Goal: Register for event/course

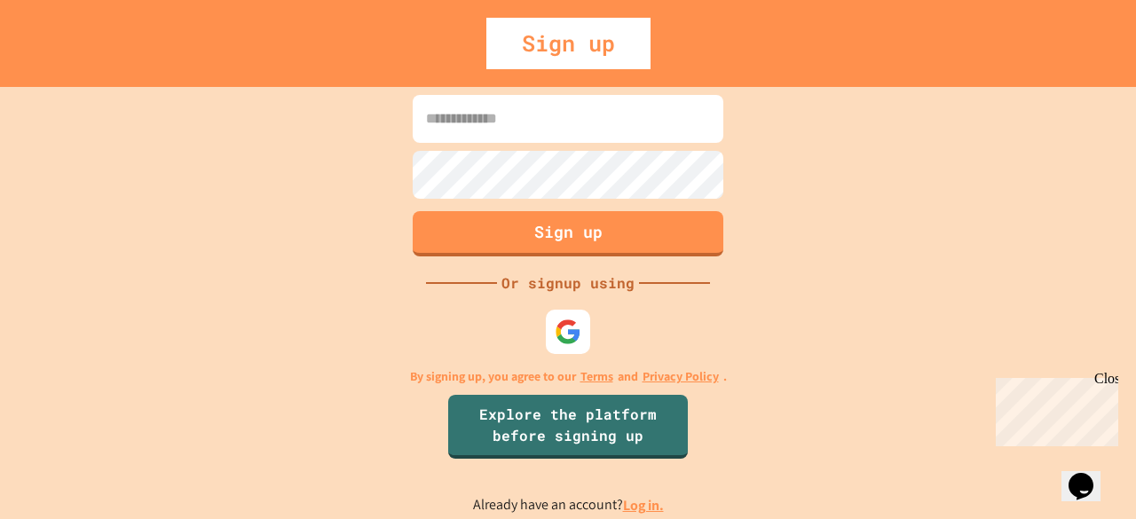
click at [545, 95] on input at bounding box center [568, 119] width 311 height 48
click at [562, 307] on div at bounding box center [567, 331] width 53 height 53
click at [563, 317] on img at bounding box center [568, 331] width 29 height 29
click at [591, 68] on div "Sign up" at bounding box center [568, 43] width 1136 height 87
click at [609, 132] on input at bounding box center [568, 119] width 311 height 48
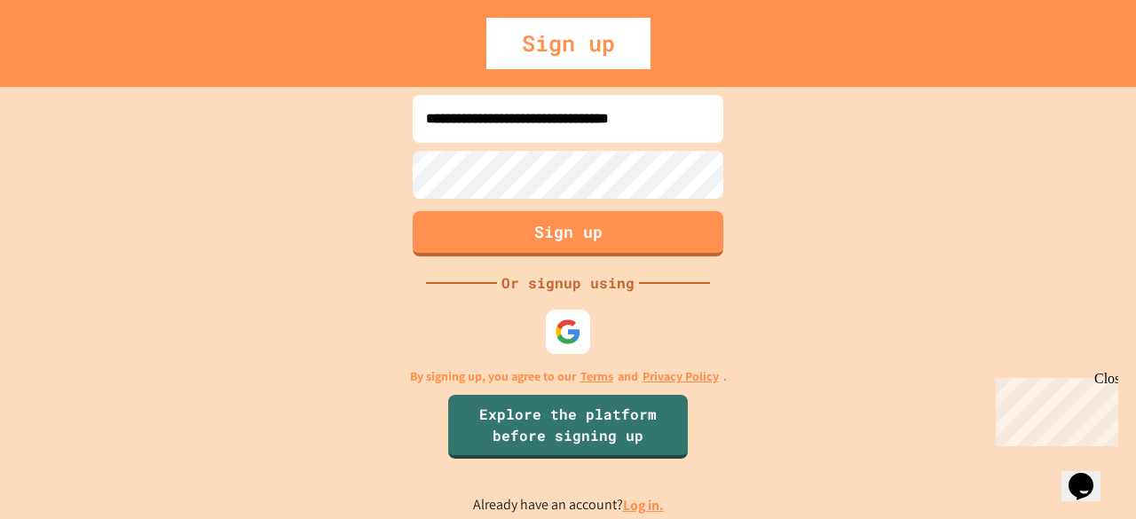
scroll to position [0, 5]
type input "**********"
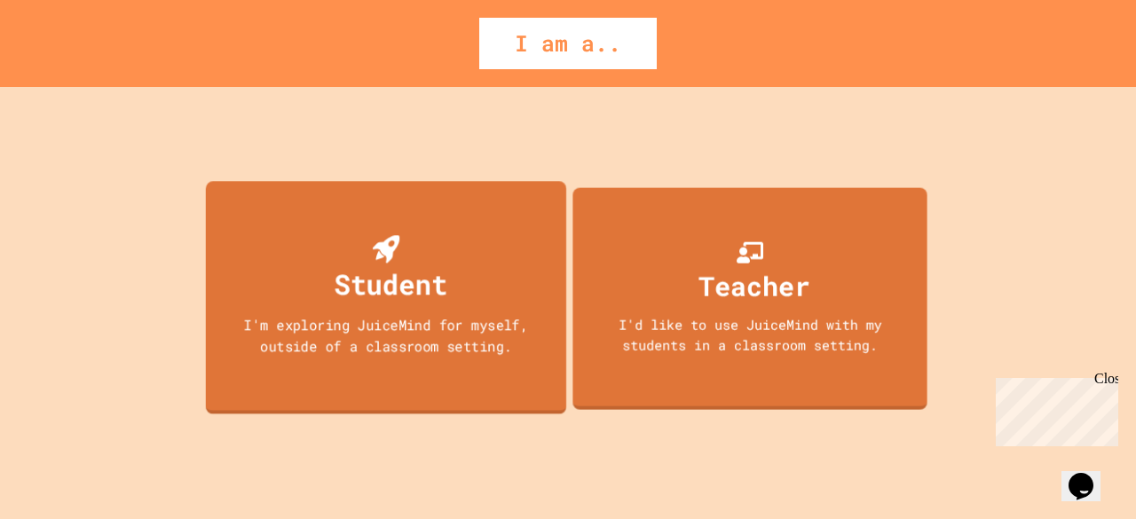
click at [357, 283] on div "Student" at bounding box center [391, 284] width 114 height 42
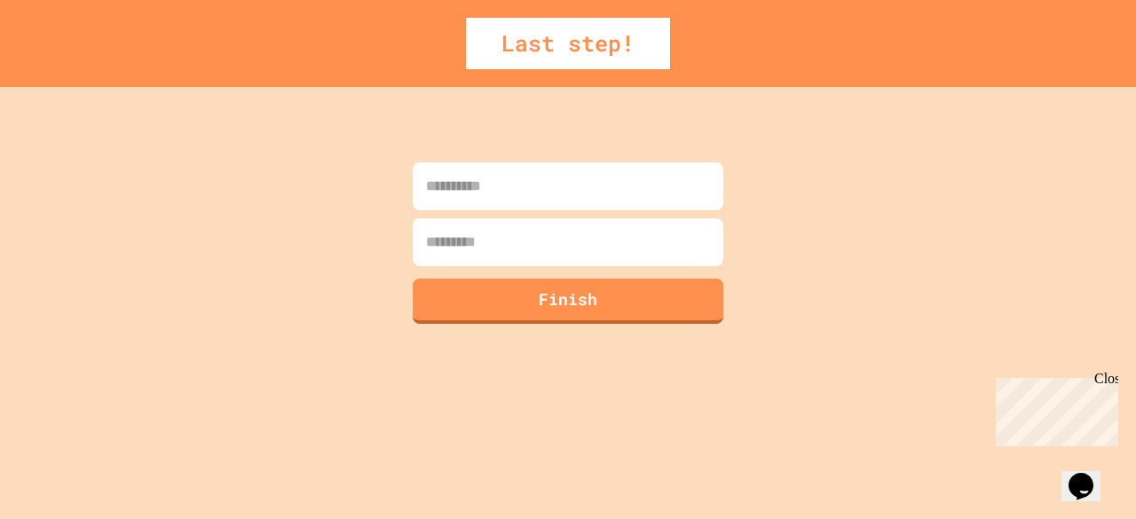
click at [586, 192] on input at bounding box center [568, 186] width 311 height 48
type input "******"
click at [596, 252] on input at bounding box center [568, 242] width 311 height 48
type input "*"
type input "*********"
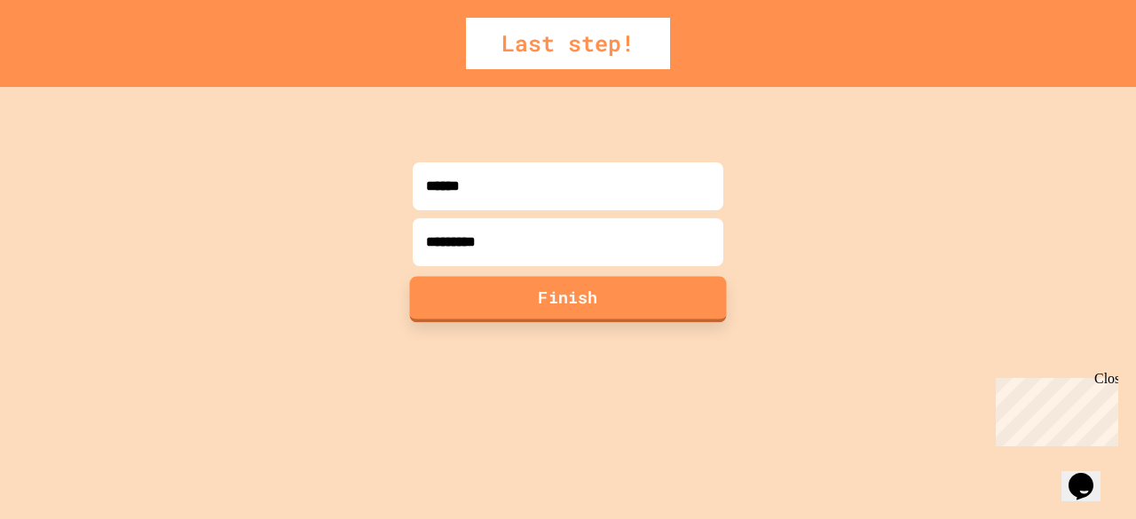
click at [602, 294] on button "Finish" at bounding box center [568, 299] width 317 height 46
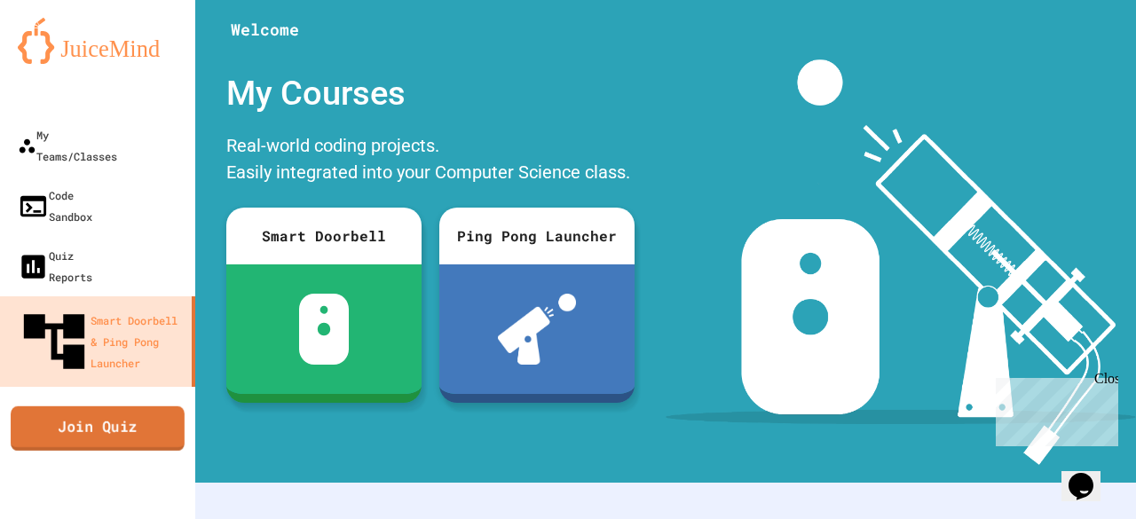
click at [127, 406] on link "Join Quiz" at bounding box center [98, 428] width 174 height 44
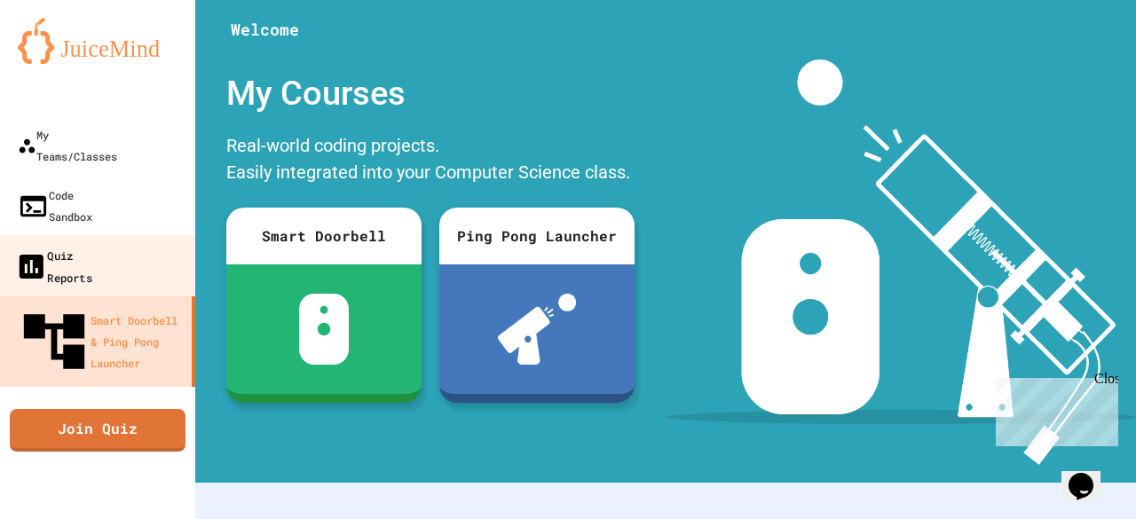
click at [66, 244] on div "Quiz Reports" at bounding box center [53, 265] width 77 height 43
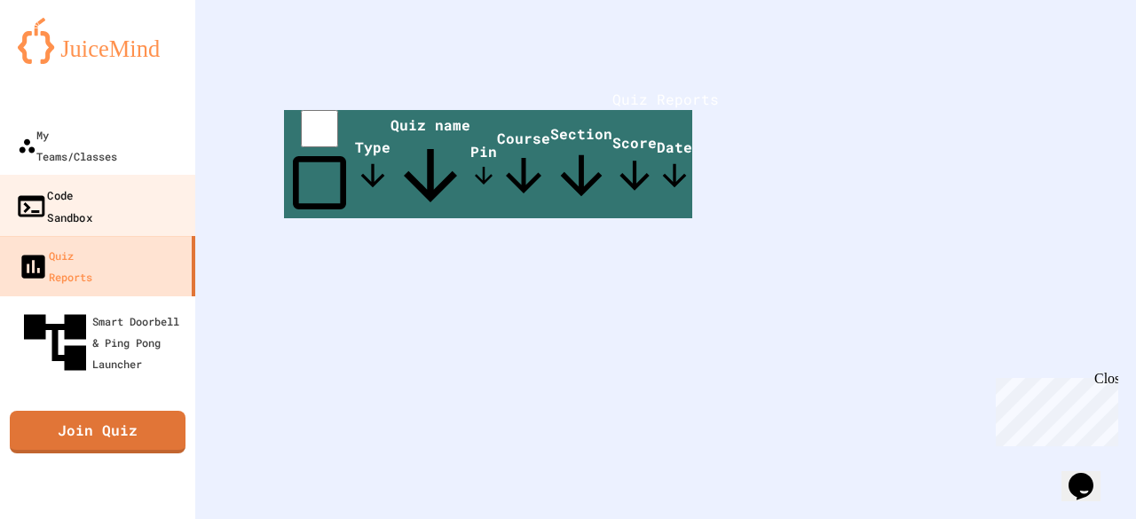
click at [104, 175] on link "Code Sandbox" at bounding box center [97, 206] width 201 height 62
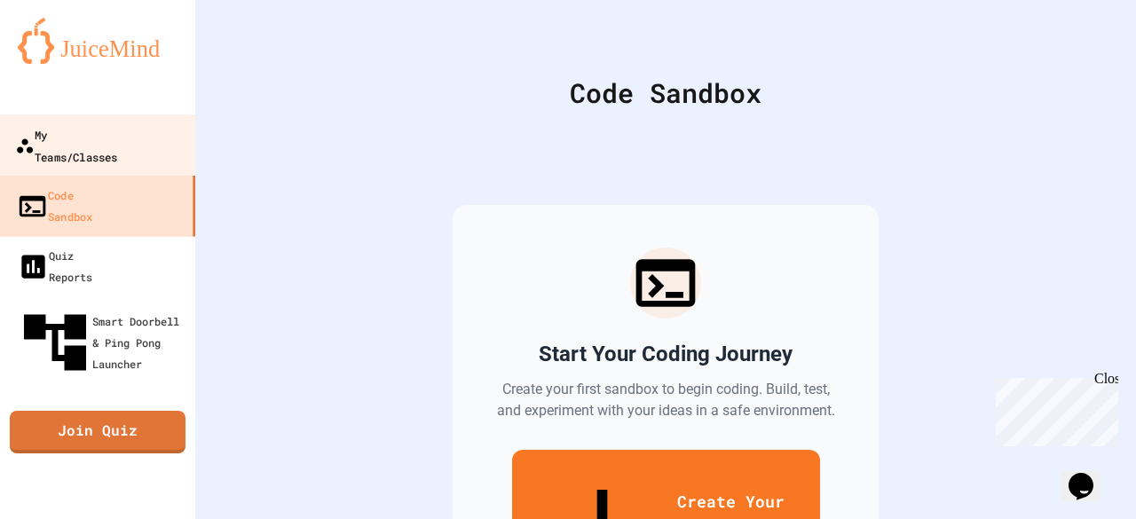
click at [115, 139] on div "My Teams/Classes" at bounding box center [66, 144] width 102 height 43
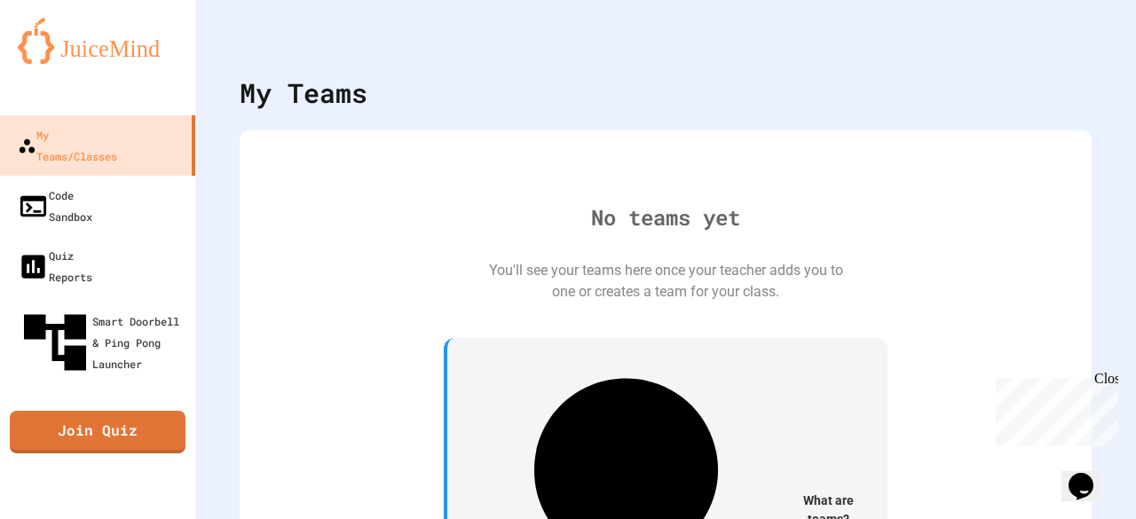
scroll to position [33, 0]
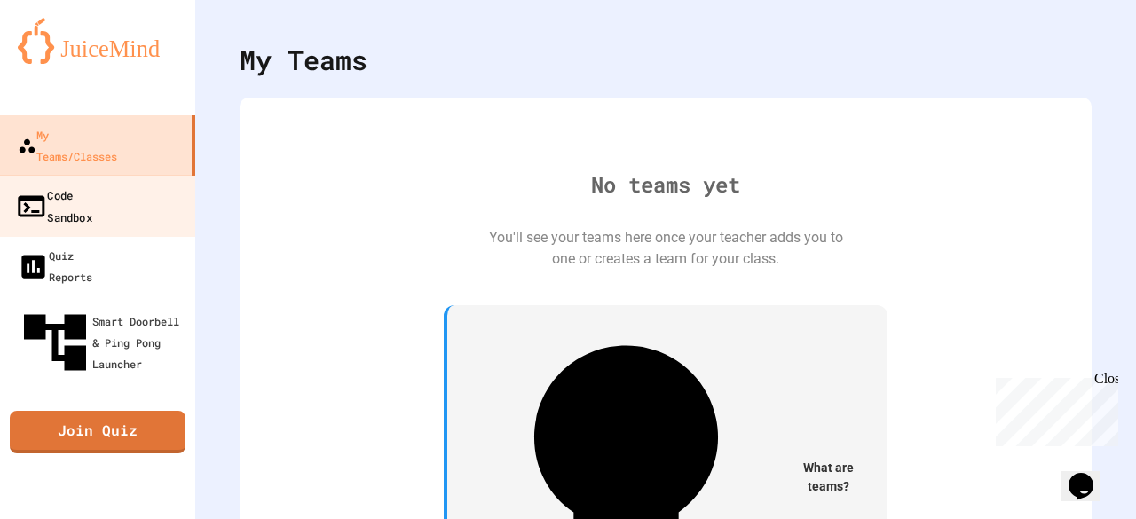
click at [92, 184] on div "Code Sandbox" at bounding box center [53, 205] width 77 height 43
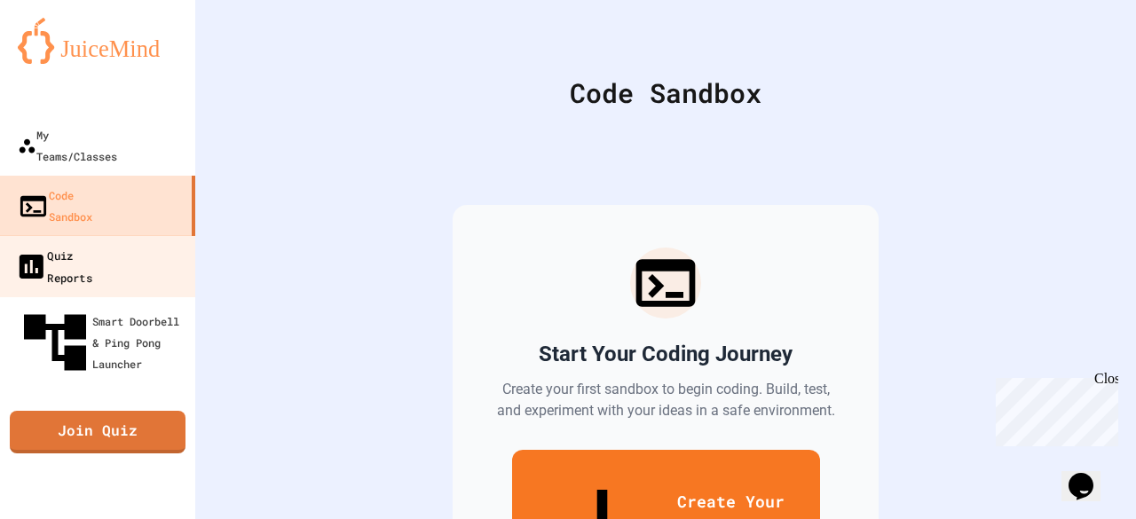
click at [92, 244] on div "Quiz Reports" at bounding box center [53, 265] width 77 height 43
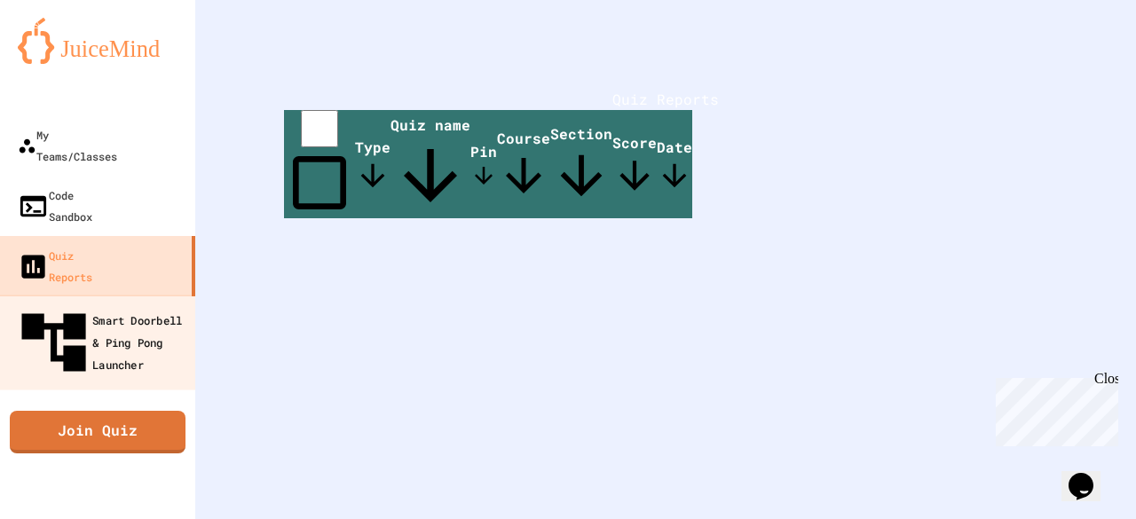
click at [174, 304] on div "Smart Doorbell & Ping Pong Launcher" at bounding box center [103, 342] width 176 height 77
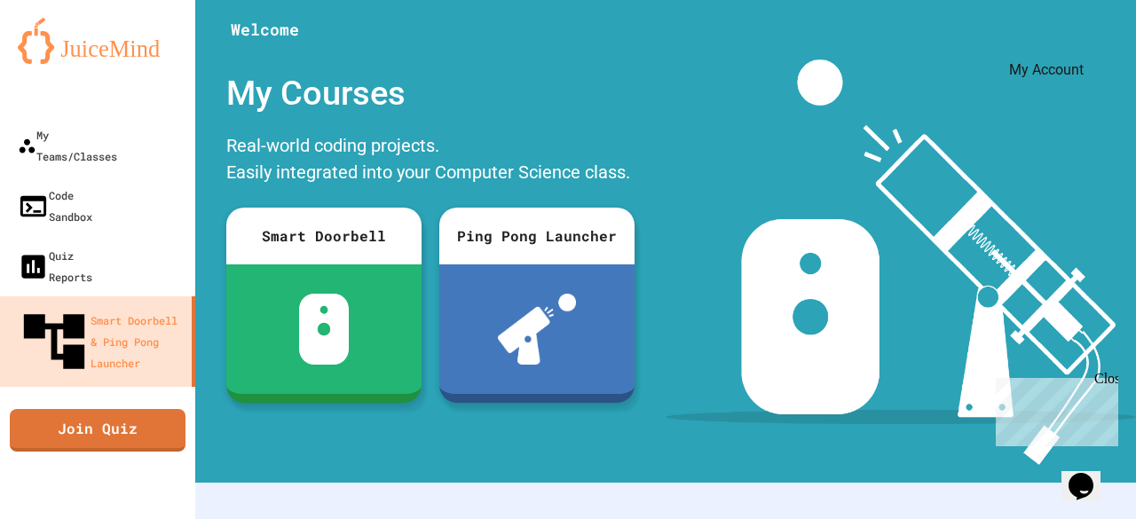
click at [1087, 48] on icon "My Account" at bounding box center [1095, 56] width 17 height 17
click at [719, 518] on div at bounding box center [568, 519] width 1136 height 0
click at [103, 406] on link "Join Quiz" at bounding box center [98, 428] width 178 height 44
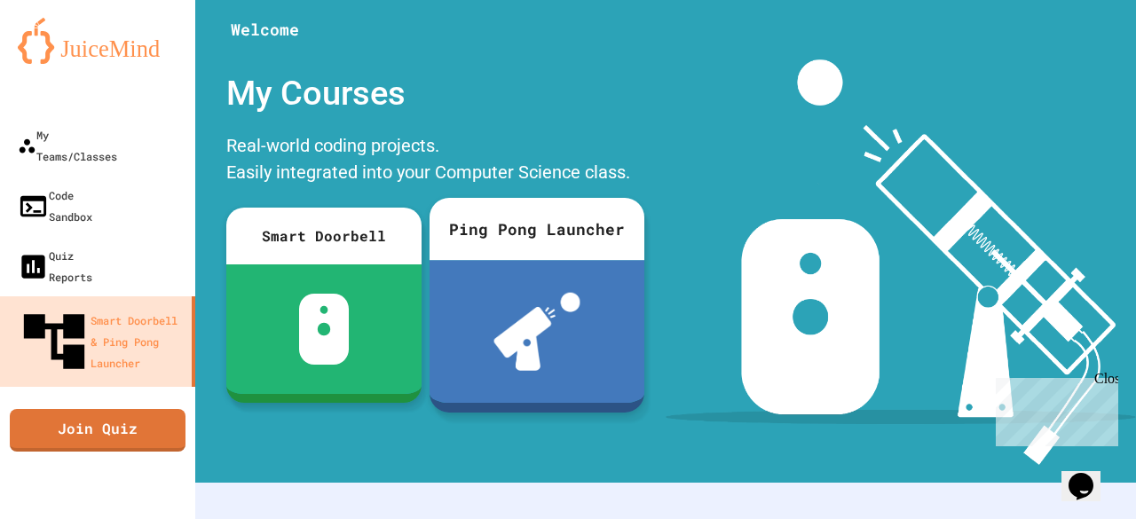
click at [581, 279] on div at bounding box center [536, 331] width 215 height 143
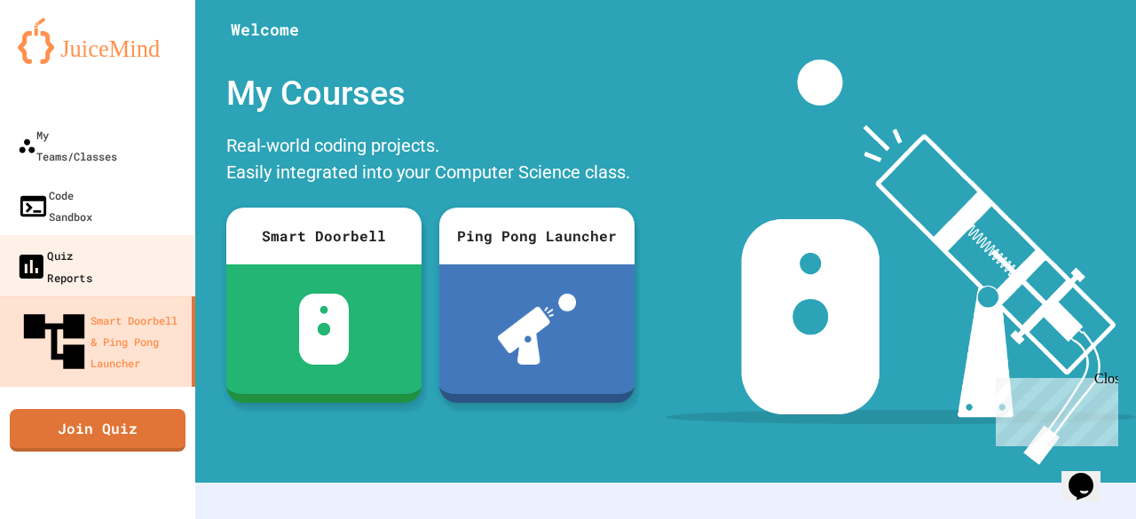
click at [122, 235] on link "Quiz Reports" at bounding box center [97, 266] width 201 height 62
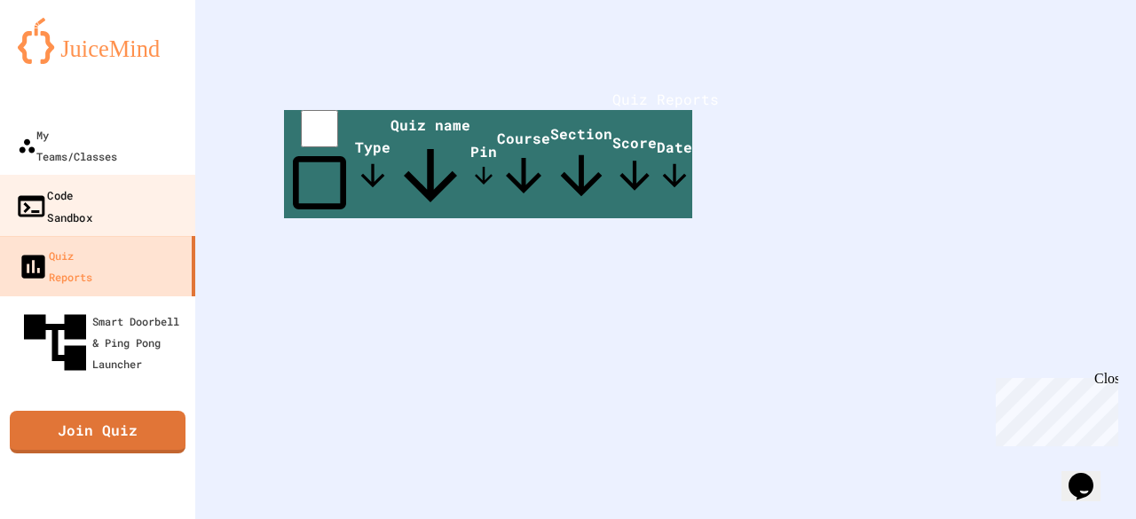
click at [146, 177] on link "Code Sandbox" at bounding box center [97, 206] width 201 height 62
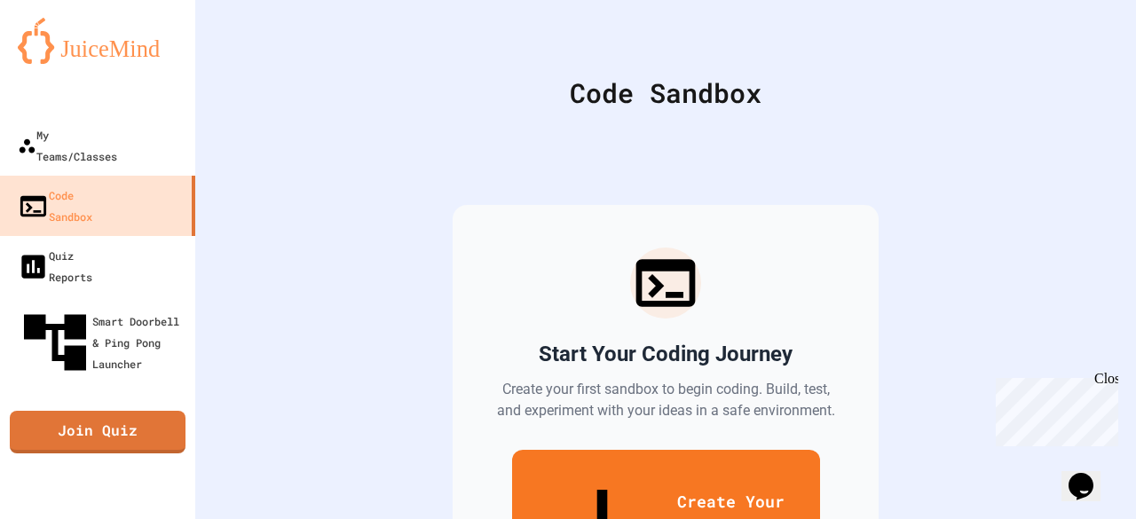
click at [130, 59] on img at bounding box center [98, 41] width 160 height 46
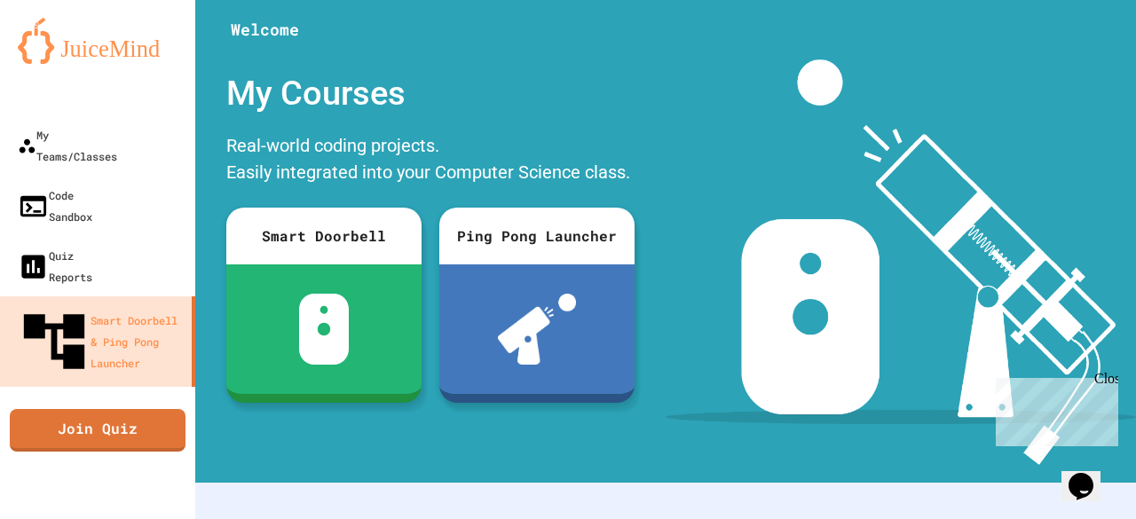
click at [130, 59] on img at bounding box center [98, 41] width 160 height 46
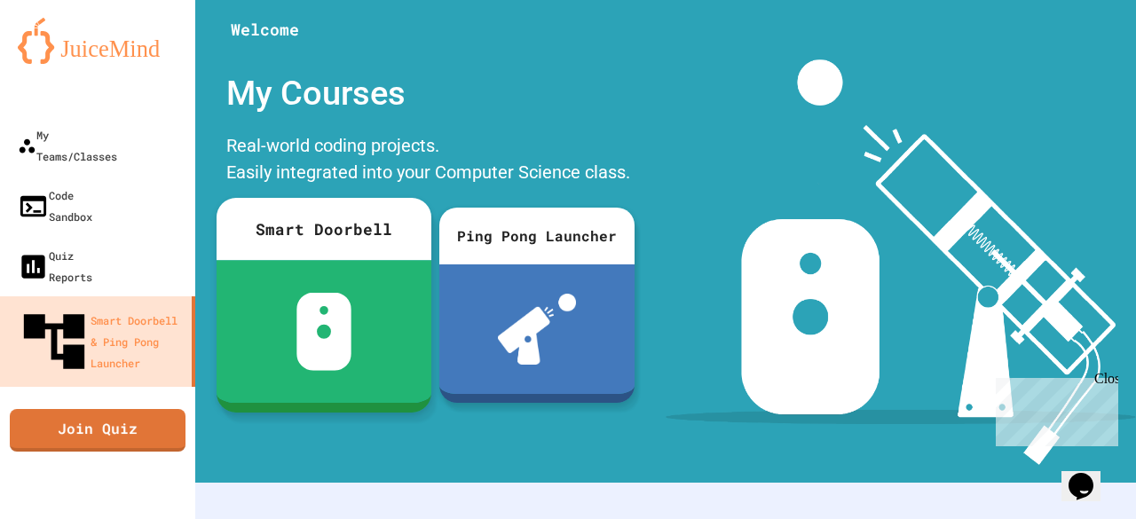
click at [312, 355] on img at bounding box center [324, 332] width 56 height 78
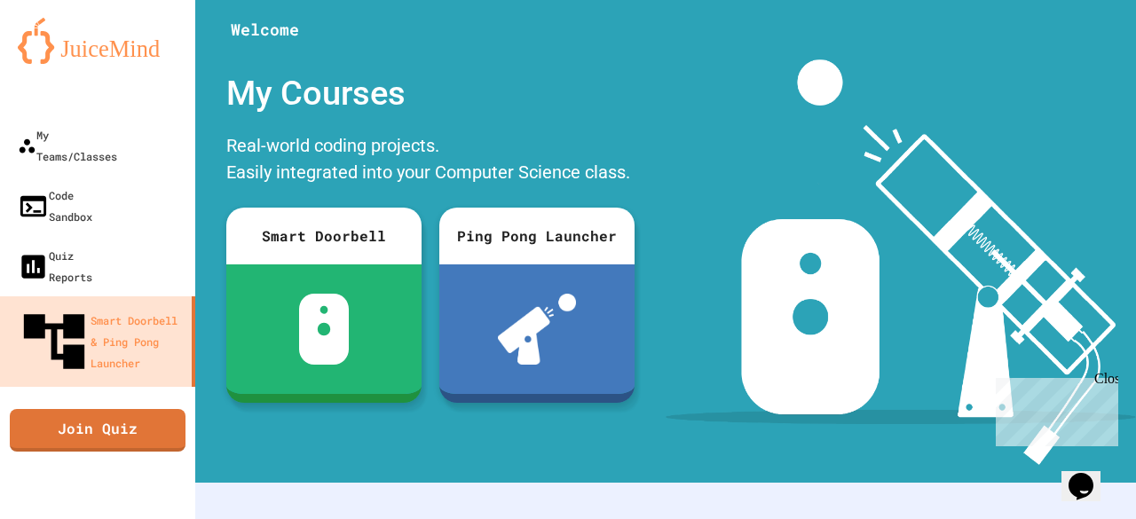
scroll to position [295, 0]
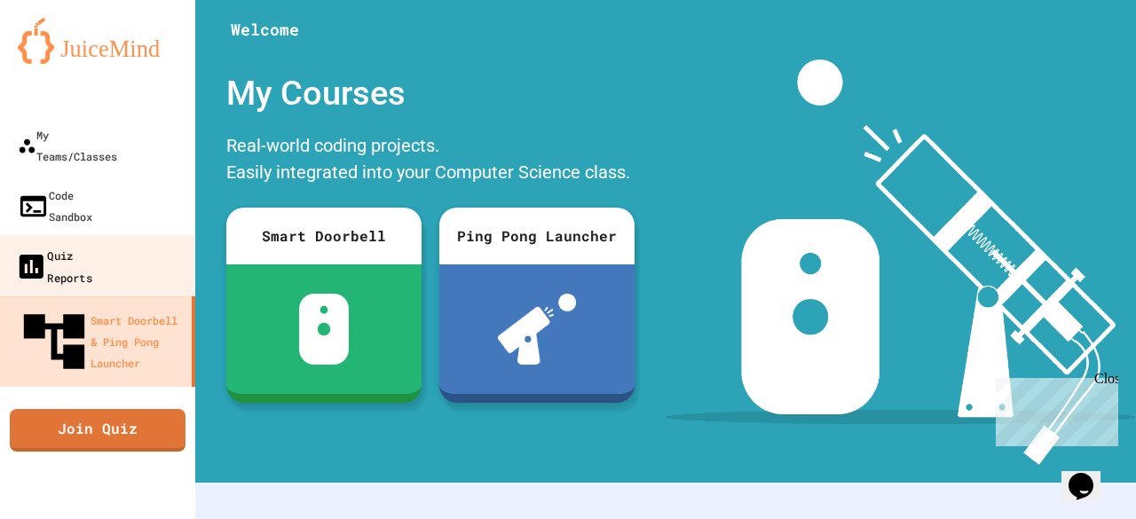
click at [111, 235] on link "Quiz Reports" at bounding box center [97, 266] width 201 height 62
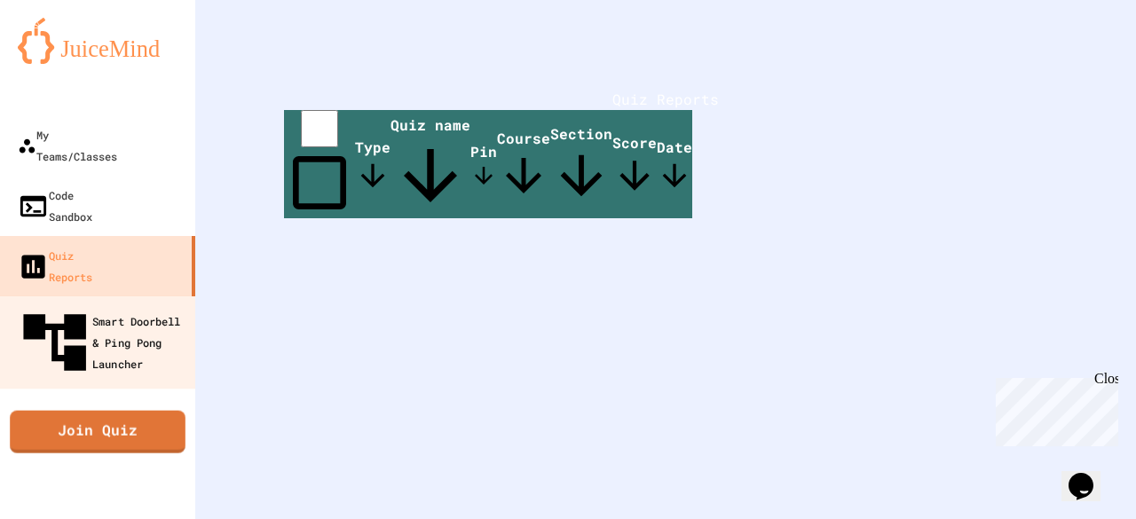
click at [96, 305] on div "Smart Doorbell & Ping Pong Launcher" at bounding box center [102, 342] width 171 height 75
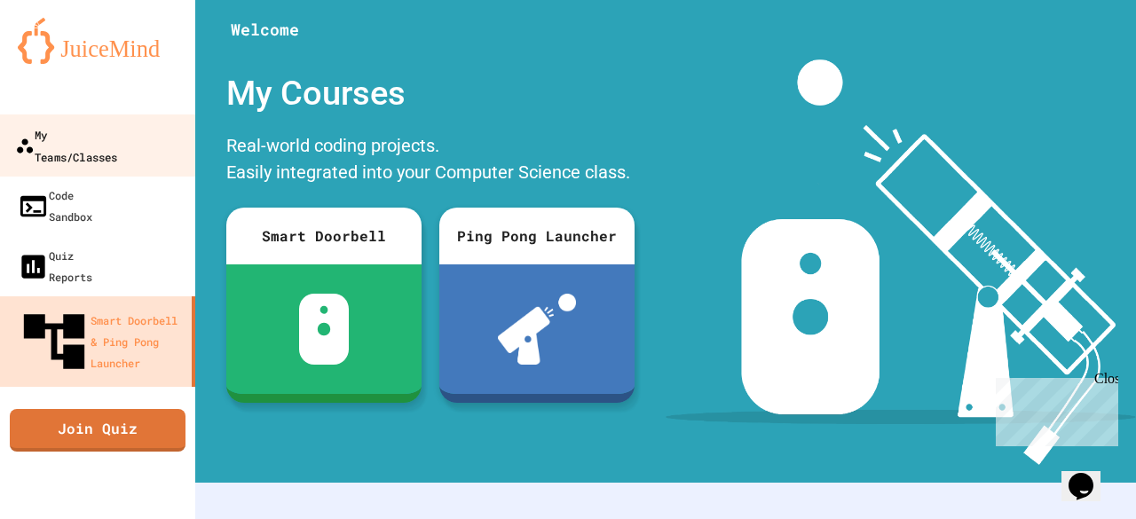
click at [81, 138] on div "My Teams/Classes" at bounding box center [66, 144] width 102 height 43
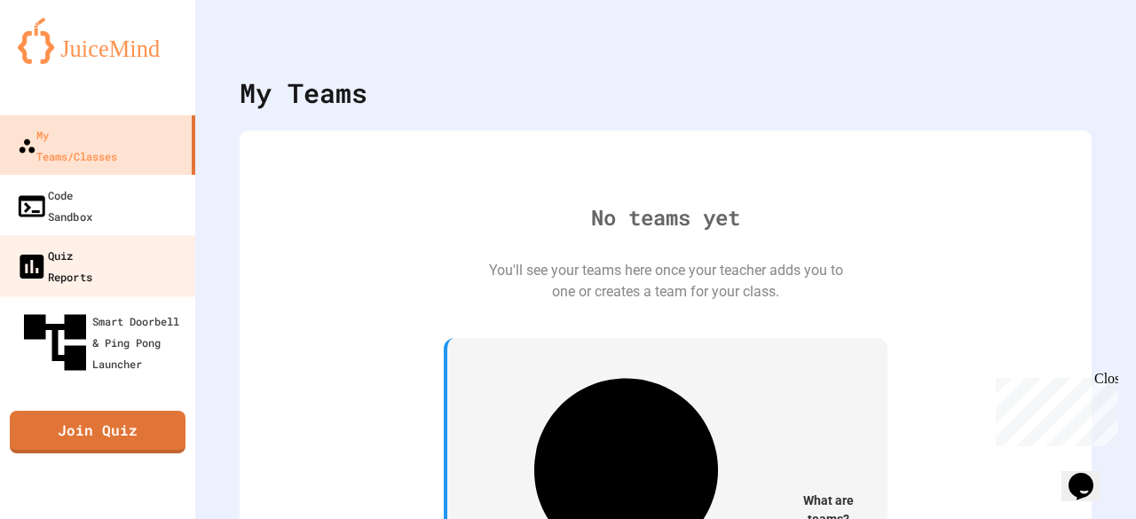
click at [103, 235] on link "Quiz Reports" at bounding box center [97, 266] width 200 height 62
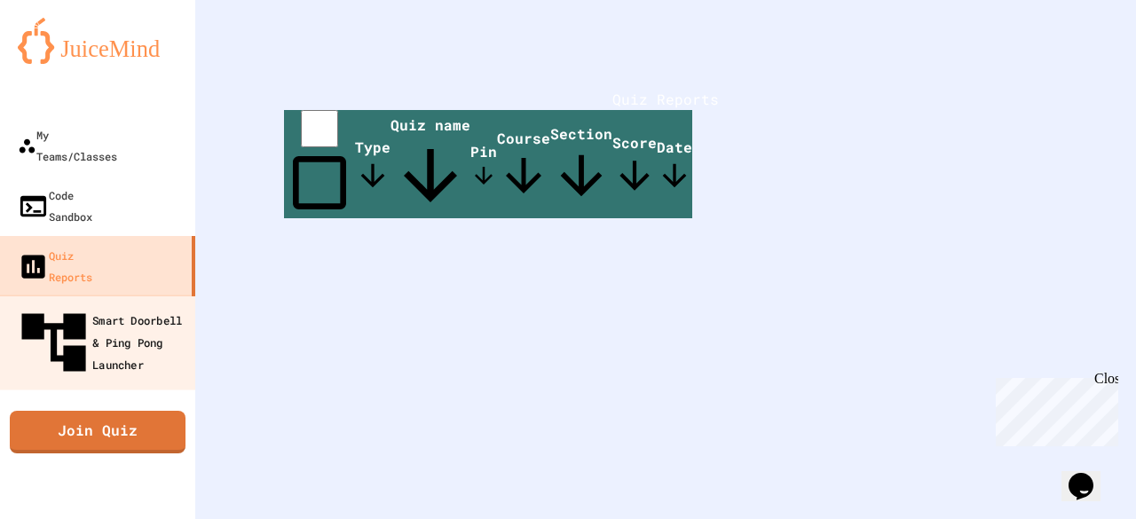
click at [116, 304] on div "Smart Doorbell & Ping Pong Launcher" at bounding box center [103, 342] width 176 height 77
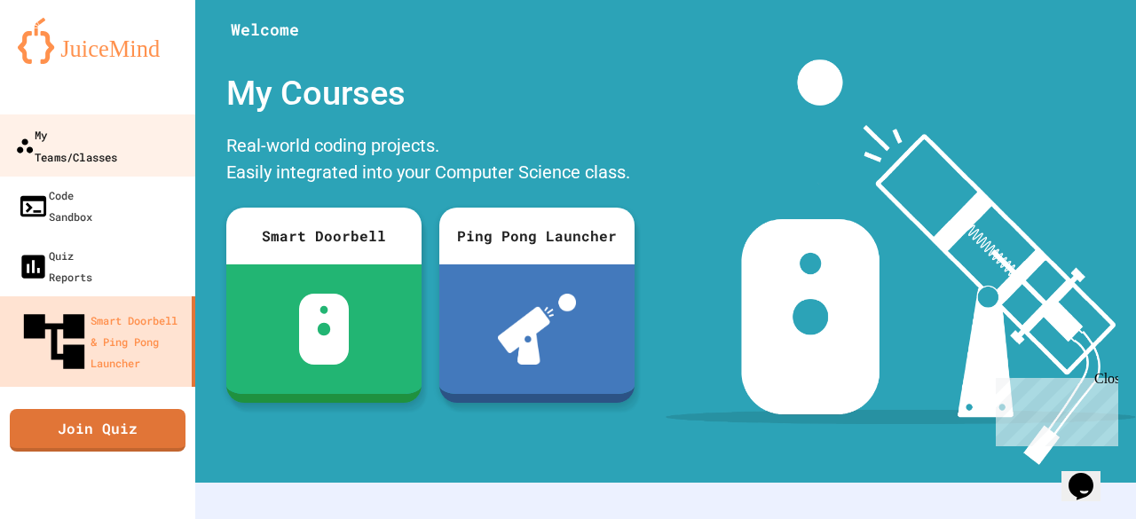
click at [93, 141] on div "My Teams/Classes" at bounding box center [66, 144] width 102 height 43
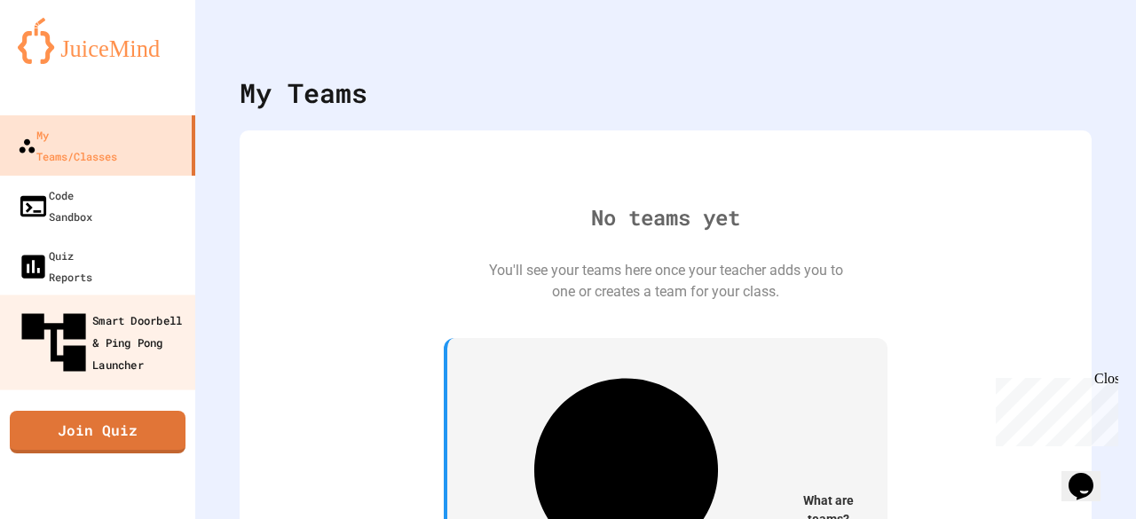
click at [103, 304] on div "Smart Doorbell & Ping Pong Launcher" at bounding box center [103, 342] width 176 height 77
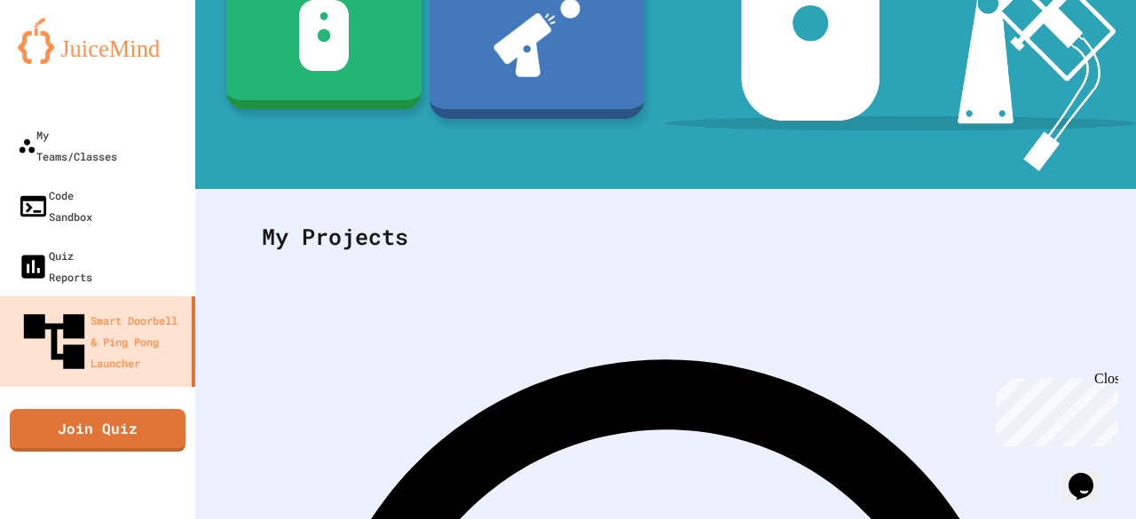
scroll to position [371, 0]
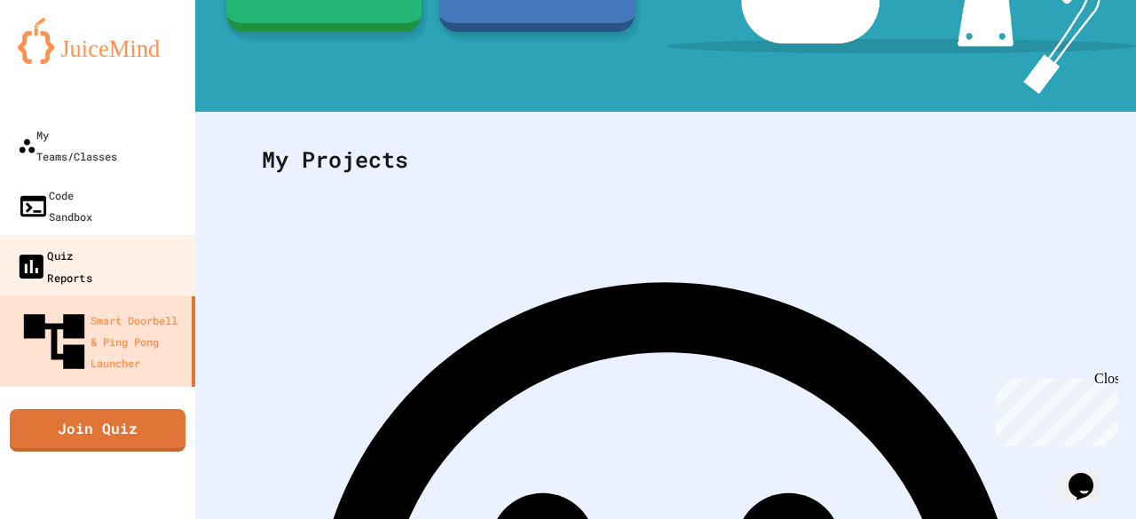
click at [82, 244] on div "Quiz Reports" at bounding box center [53, 265] width 77 height 43
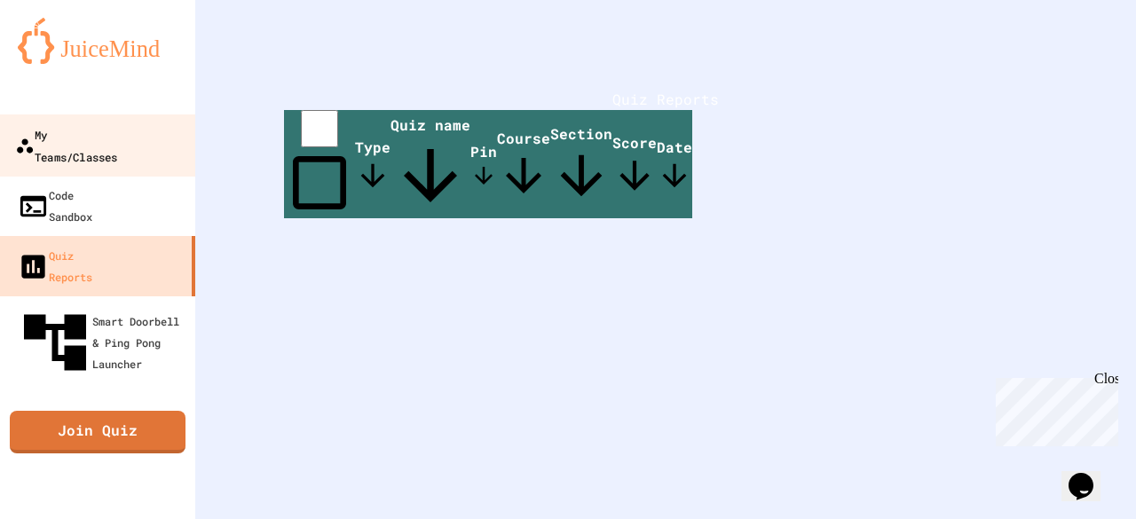
click at [187, 125] on link "My Teams/Classes" at bounding box center [97, 145] width 201 height 62
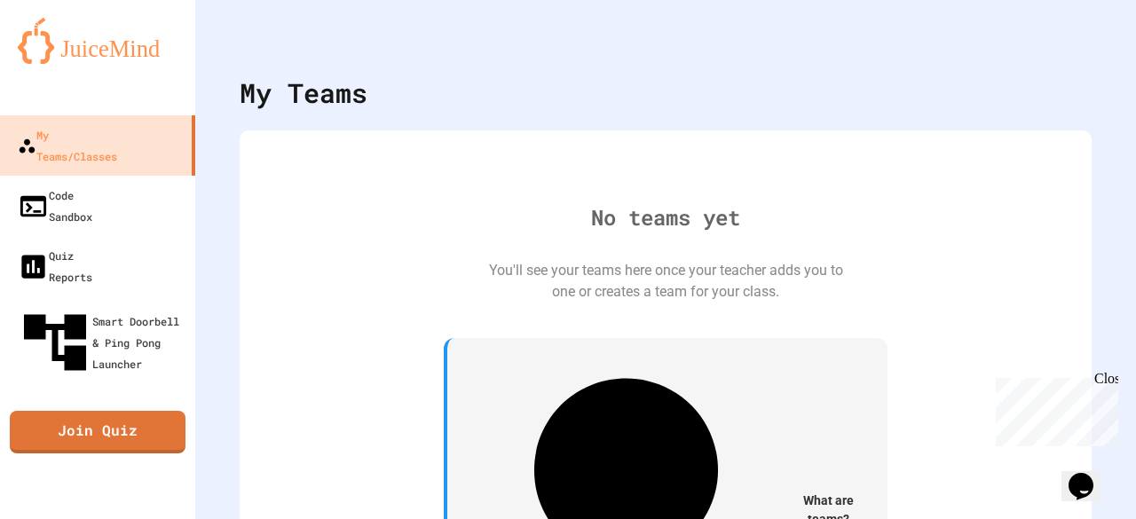
scroll to position [33, 0]
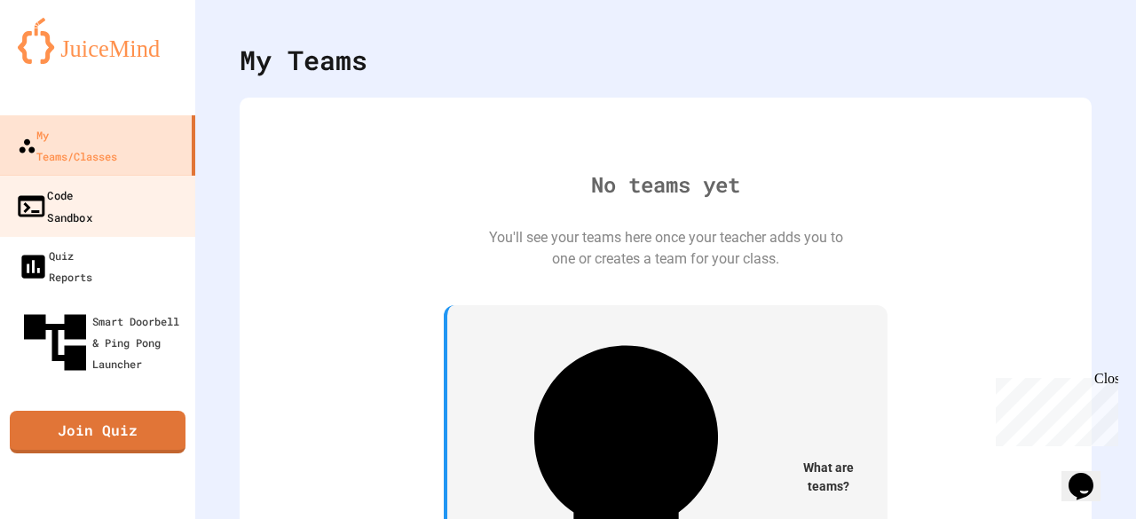
click at [124, 177] on link "Code Sandbox" at bounding box center [97, 206] width 201 height 62
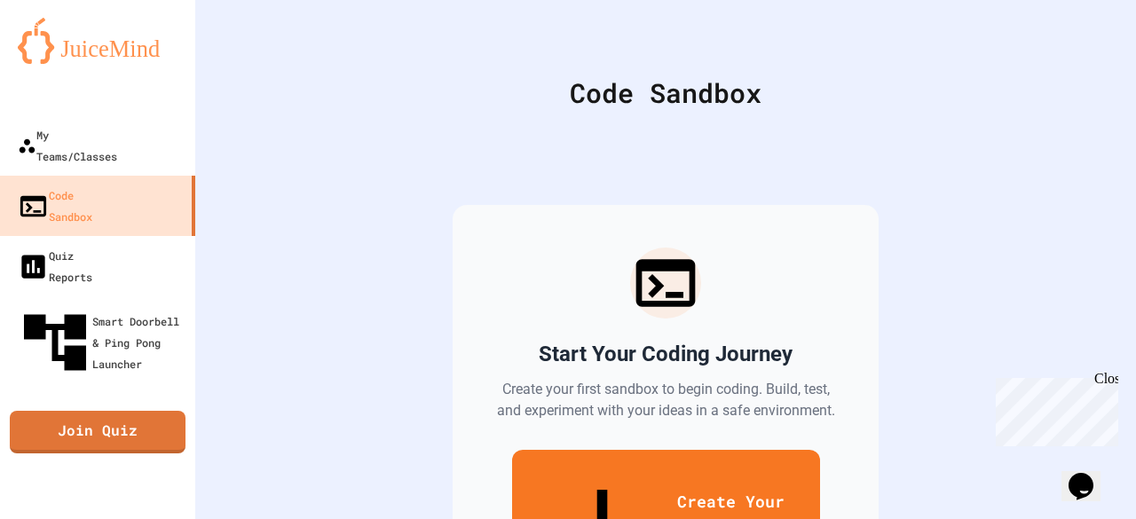
scroll to position [142, 0]
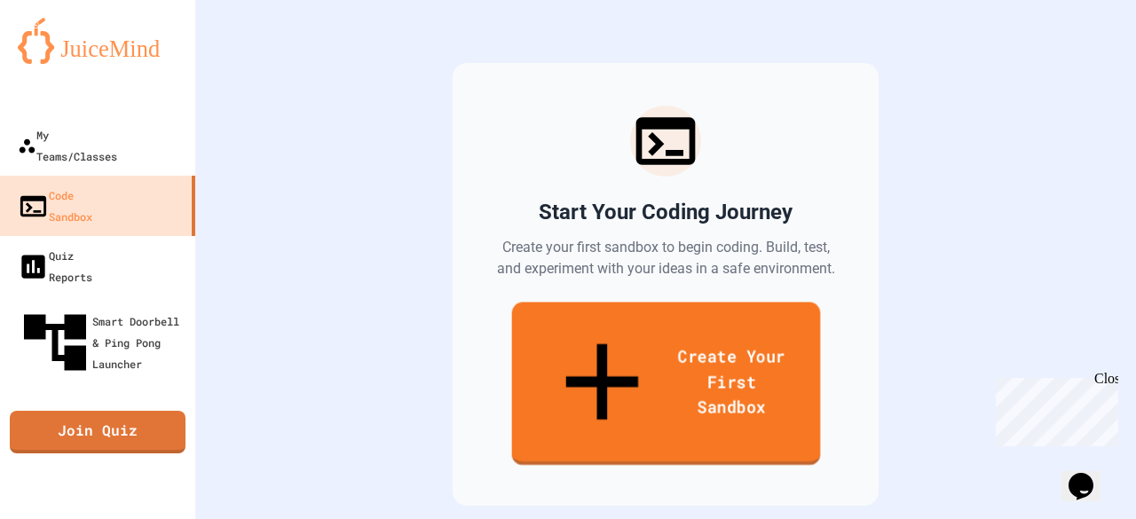
click at [571, 344] on link "Create Your First Sandbox" at bounding box center [665, 384] width 309 height 163
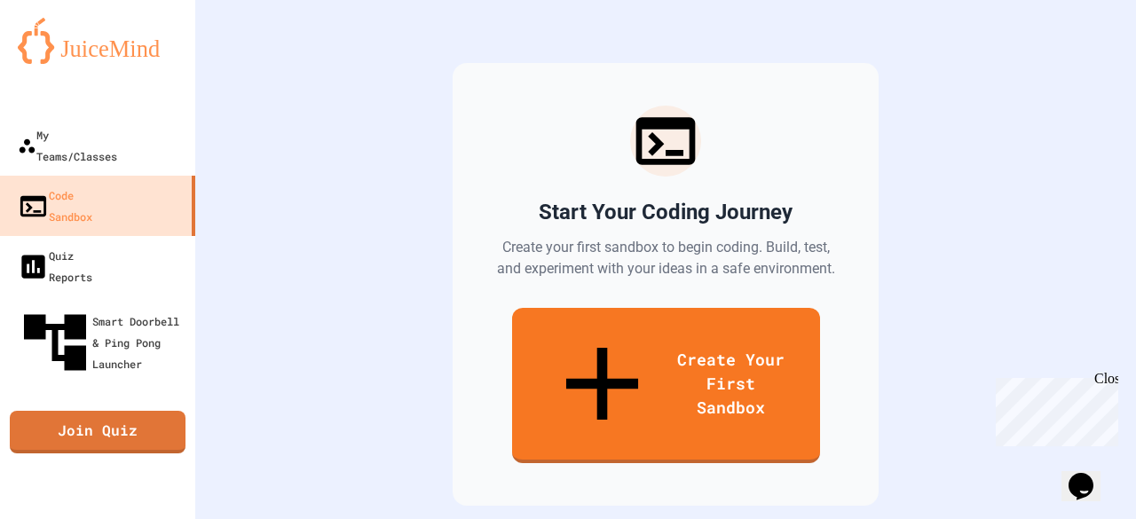
scroll to position [0, 0]
